Goal: Information Seeking & Learning: Learn about a topic

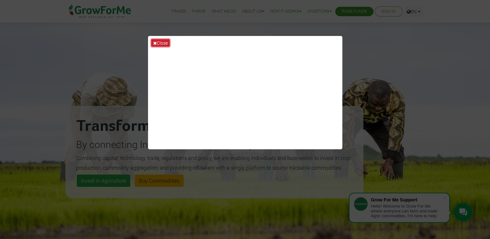
click at [161, 41] on button "Close" at bounding box center [160, 42] width 18 height 7
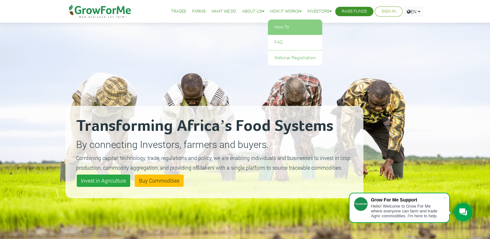
click at [281, 25] on link "How To" at bounding box center [295, 27] width 54 height 15
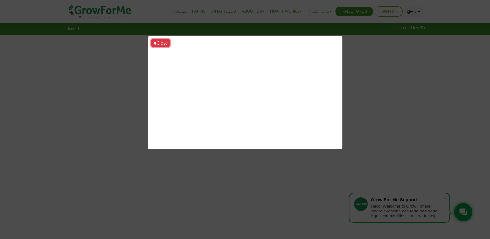
click at [158, 42] on button "Close" at bounding box center [160, 42] width 18 height 7
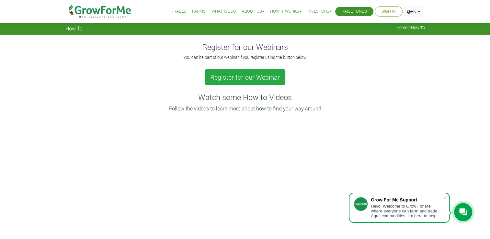
click at [192, 10] on link "Farms" at bounding box center [199, 11] width 14 height 7
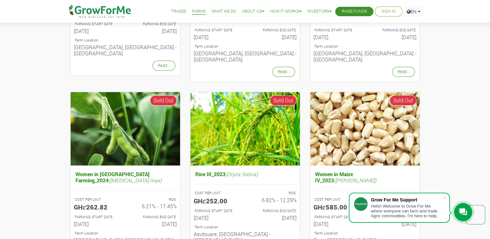
scroll to position [564, 0]
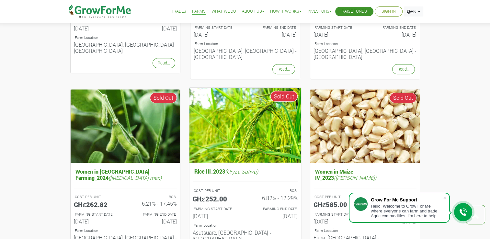
click at [256, 128] on img at bounding box center [245, 125] width 112 height 75
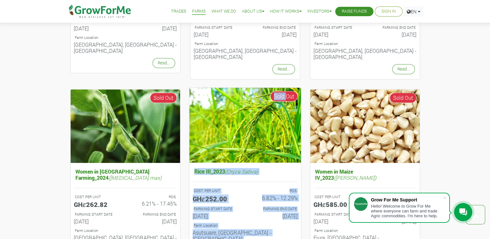
drag, startPoint x: 285, startPoint y: 78, endPoint x: 261, endPoint y: 86, distance: 24.6
click at [261, 87] on div "Rice III_2023 (Oryza Sativa) COST PER UNIT GHȼ252.00 ROS 6.82% - 12.29% FARMING…" at bounding box center [245, 174] width 112 height 174
click at [261, 88] on img at bounding box center [245, 125] width 112 height 75
click at [217, 128] on img at bounding box center [245, 125] width 112 height 75
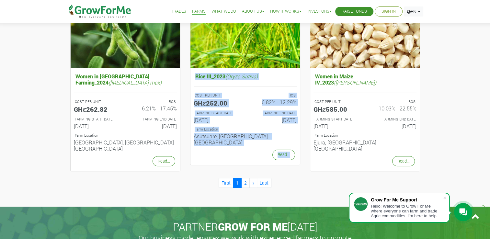
scroll to position [651, 0]
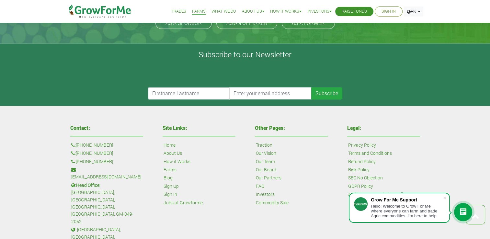
scroll to position [946, 0]
